Goal: Information Seeking & Learning: Learn about a topic

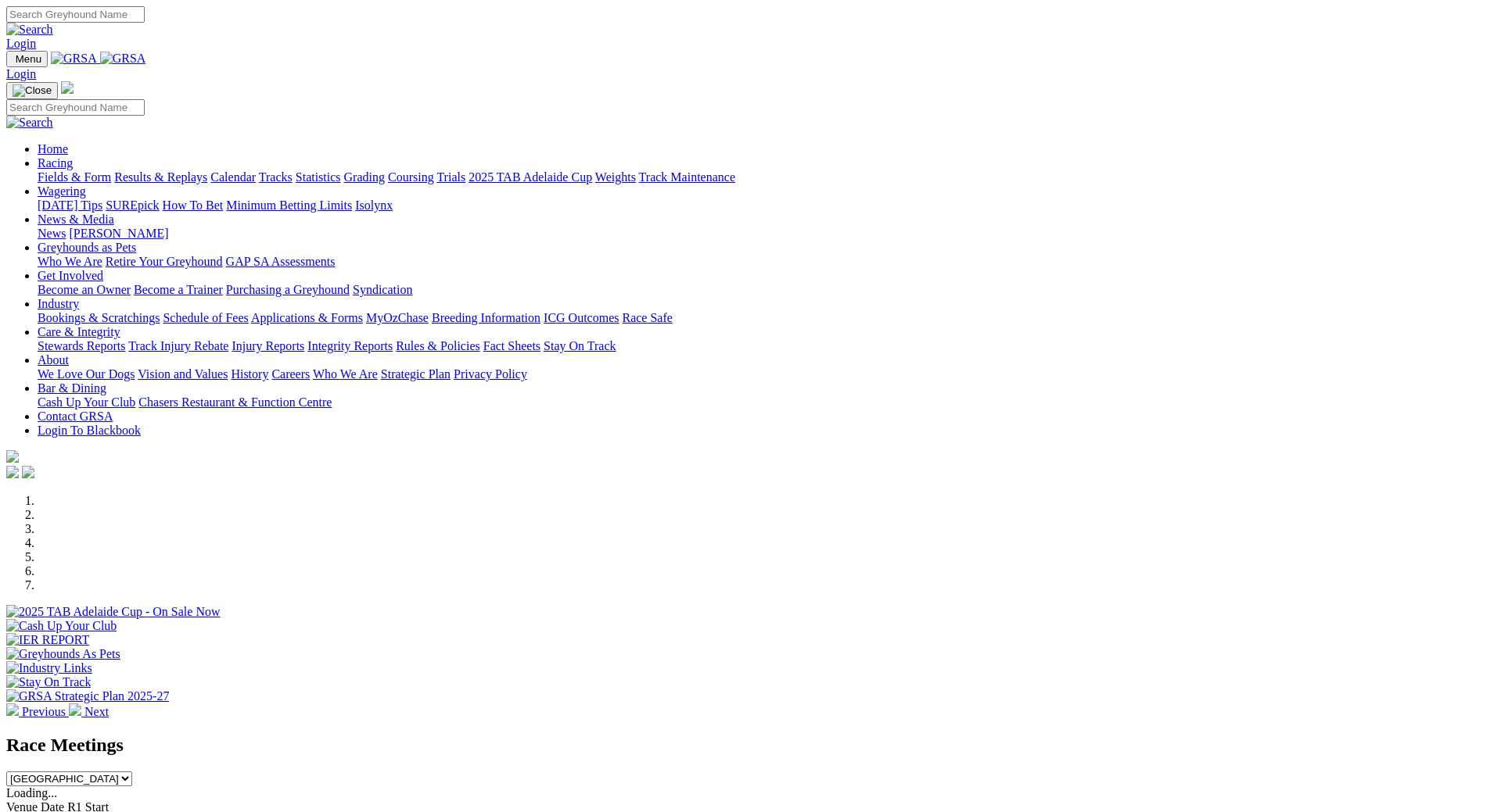
click at [73, 156] on link "Racing" at bounding box center [54, 163] width 35 height 14
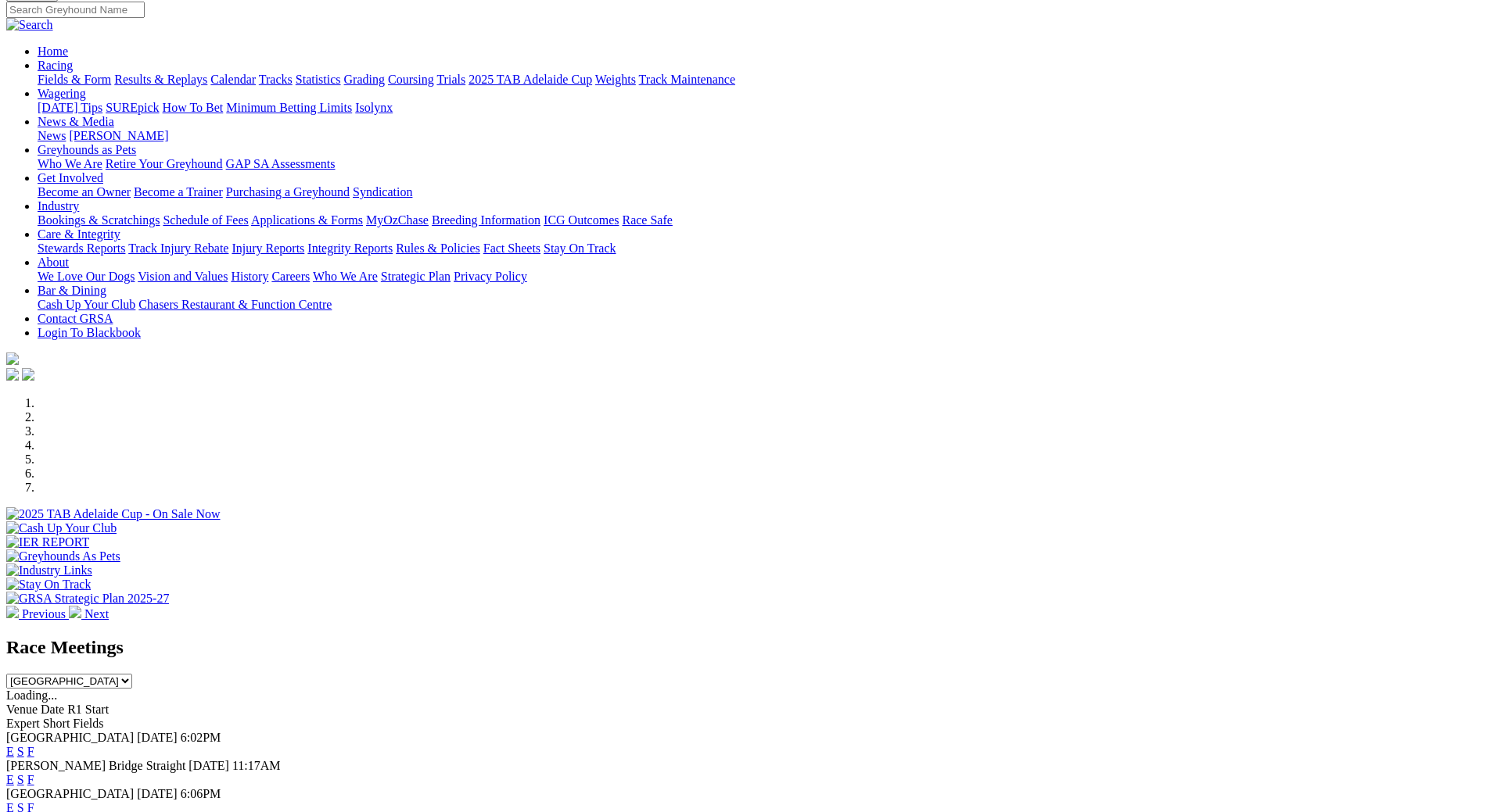
scroll to position [469, 0]
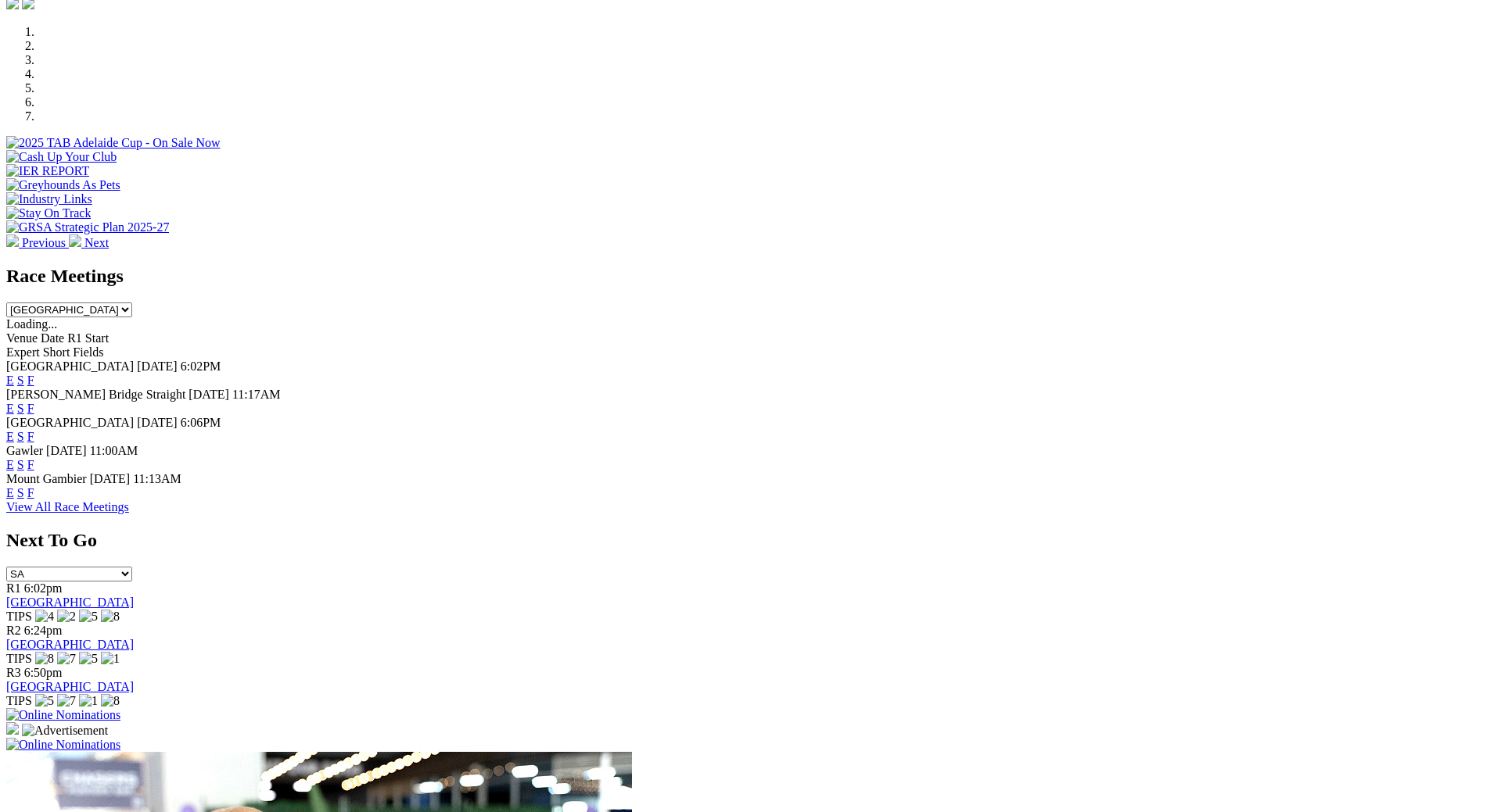
click at [129, 514] on link "View All Race Meetings" at bounding box center [67, 507] width 123 height 14
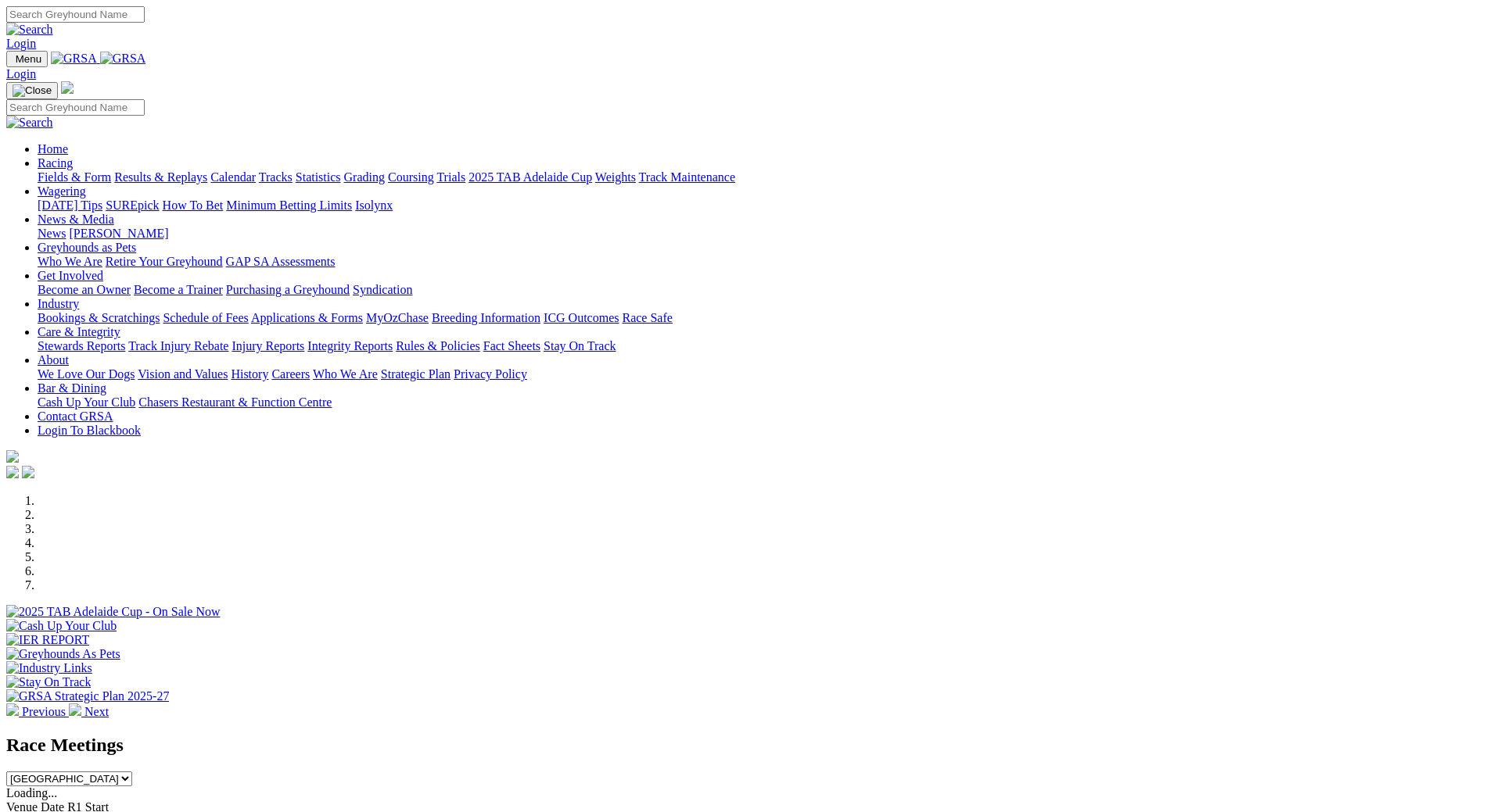
click at [73, 156] on link "Racing" at bounding box center [54, 163] width 35 height 14
click at [111, 171] on link "Fields & Form" at bounding box center [74, 178] width 74 height 14
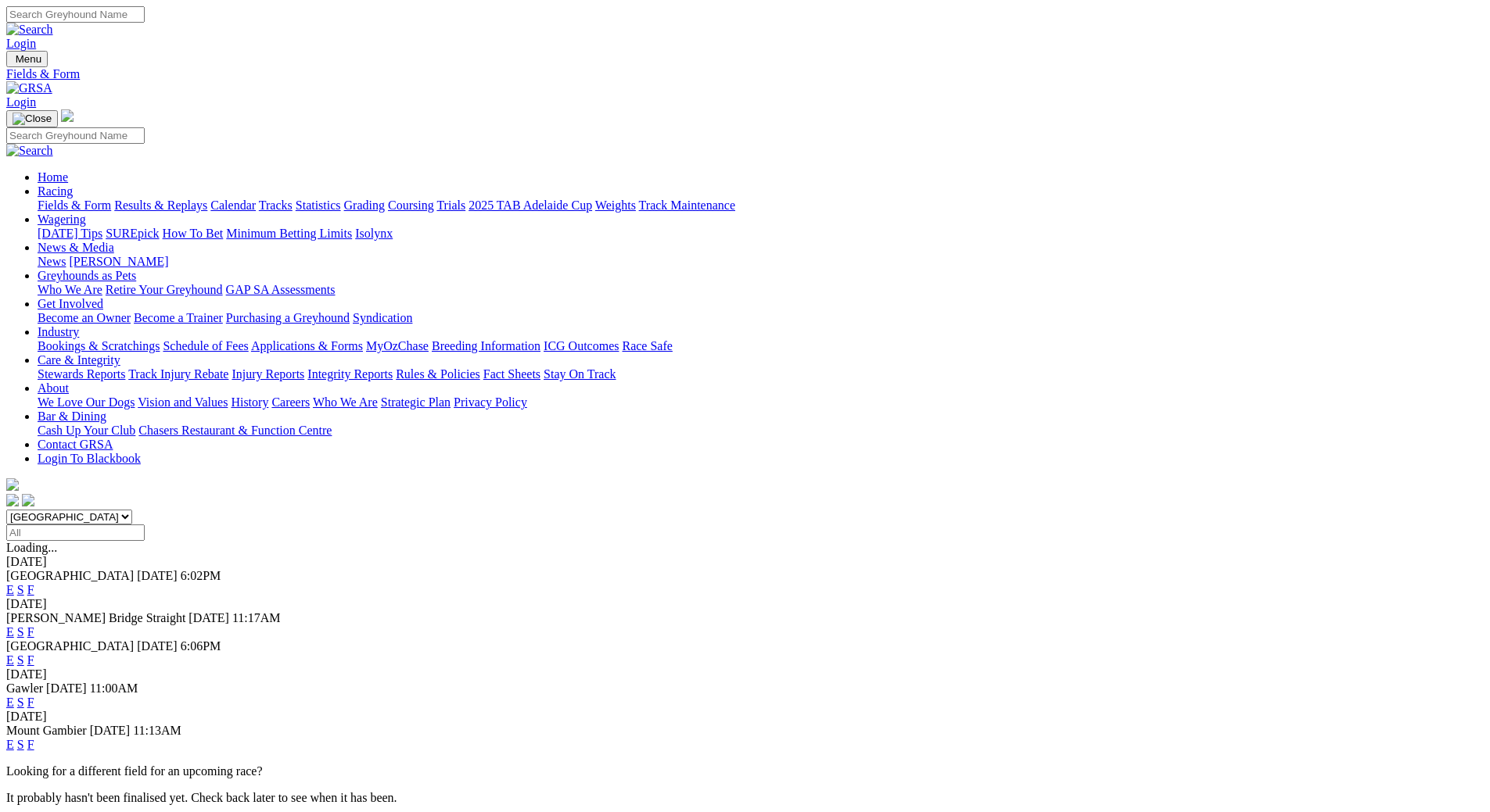
click at [592, 199] on link "2025 TAB Adelaide Cup" at bounding box center [529, 206] width 123 height 14
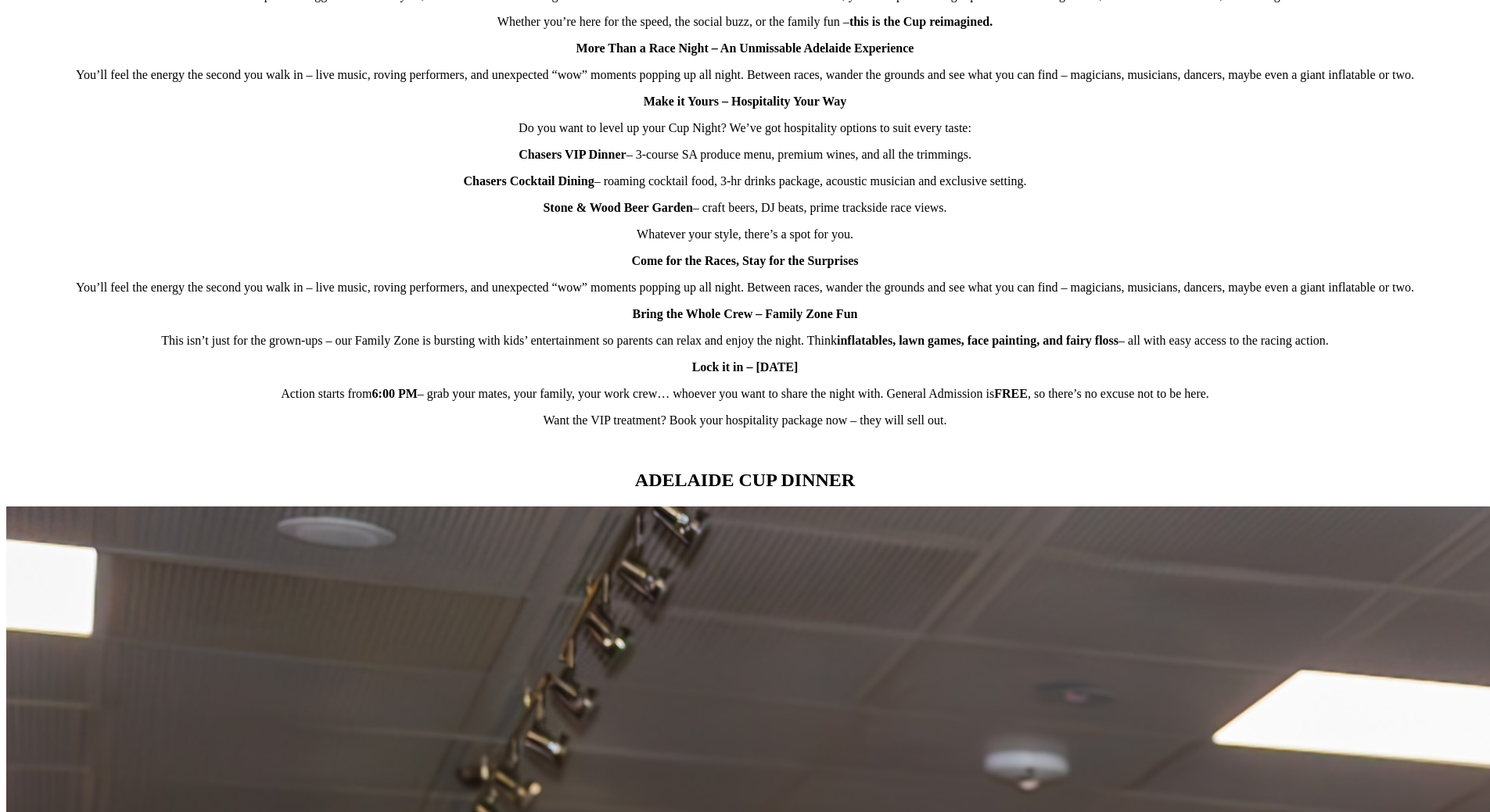
scroll to position [1058, 0]
